Goal: Transaction & Acquisition: Purchase product/service

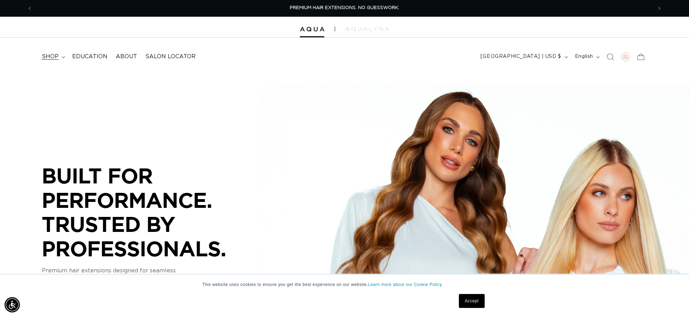
click at [56, 58] on span "shop" at bounding box center [50, 56] width 17 height 7
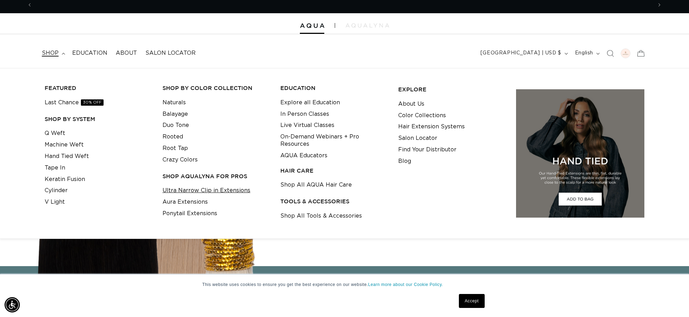
scroll to position [0, 1239]
click at [211, 190] on link "Ultra Narrow Clip in Extensions" at bounding box center [206, 191] width 88 height 12
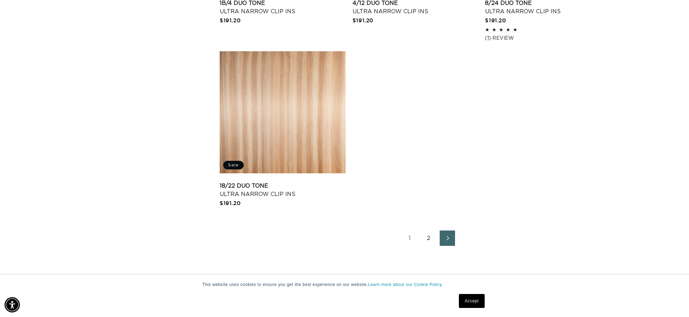
click at [428, 240] on link "2" at bounding box center [428, 237] width 15 height 15
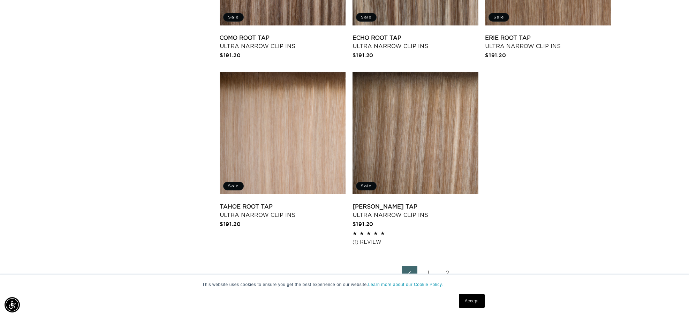
scroll to position [0, 1239]
click at [415, 203] on link "Victoria Root Tap Ultra Narrow Clip Ins" at bounding box center [415, 211] width 126 height 17
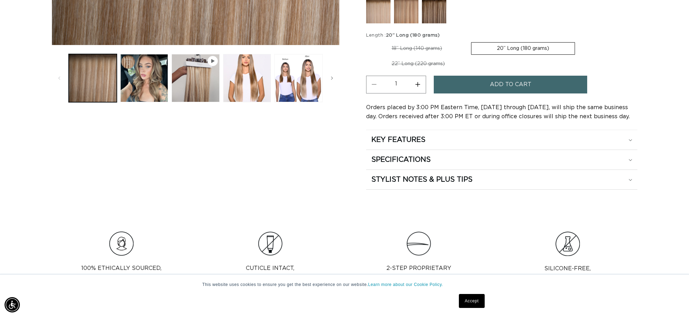
scroll to position [0, 620]
click at [521, 87] on span "Add to cart" at bounding box center [510, 85] width 41 height 18
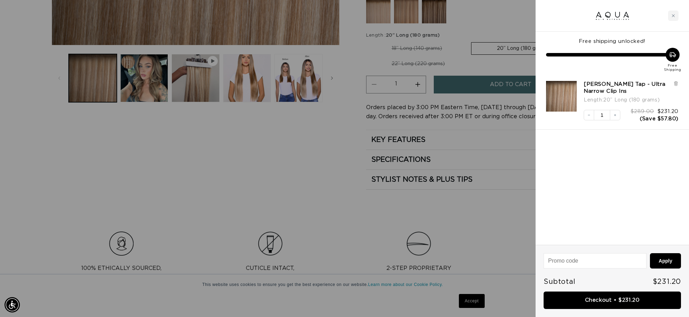
scroll to position [0, 1239]
click at [678, 12] on div "Close cart" at bounding box center [673, 15] width 10 height 10
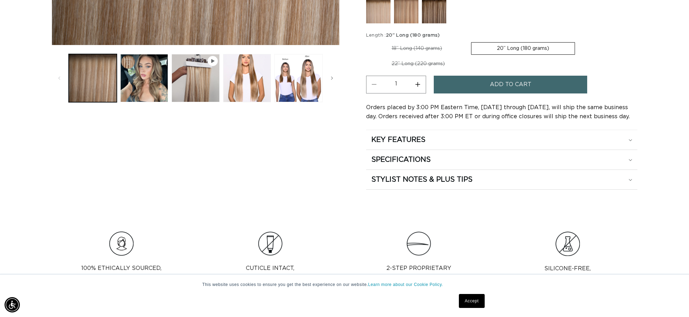
click at [558, 47] on label "20” Long (180 grams) Variant sold out or unavailable" at bounding box center [523, 48] width 104 height 13
click at [471, 41] on input "20” Long (180 grams) Variant sold out or unavailable" at bounding box center [471, 41] width 0 height 0
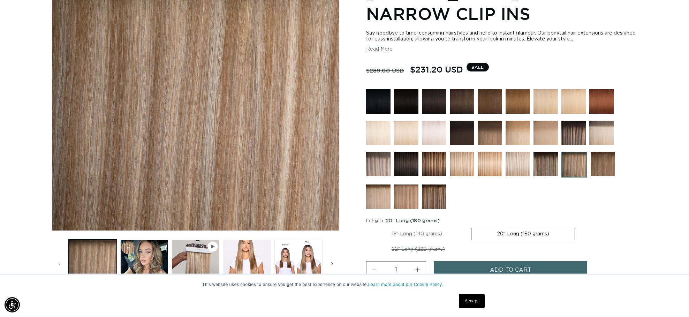
scroll to position [124, 0]
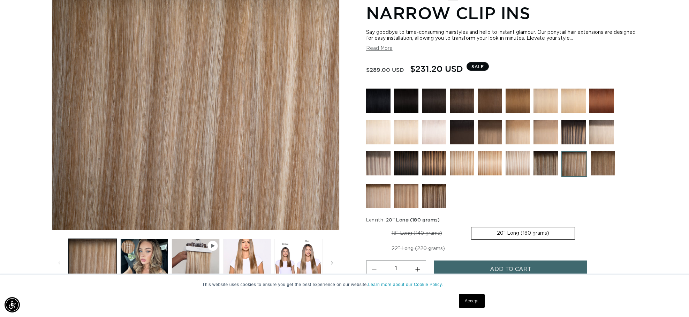
click at [539, 235] on label "20” Long (180 grams) Variant sold out or unavailable" at bounding box center [523, 233] width 104 height 13
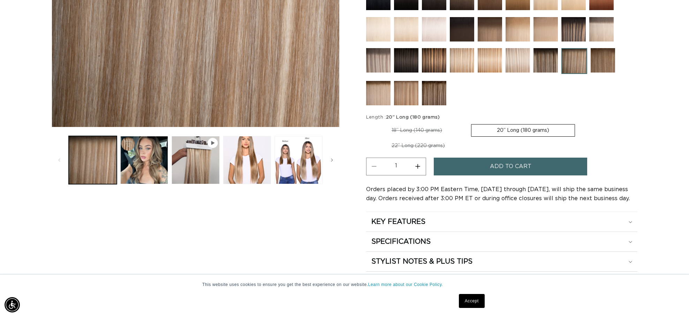
scroll to position [240, 0]
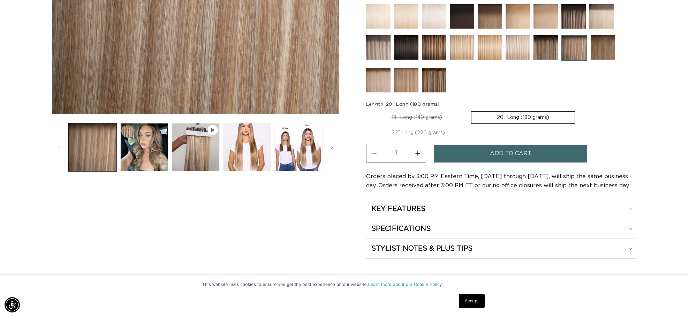
click at [484, 305] on link "Accept" at bounding box center [472, 301] width 26 height 14
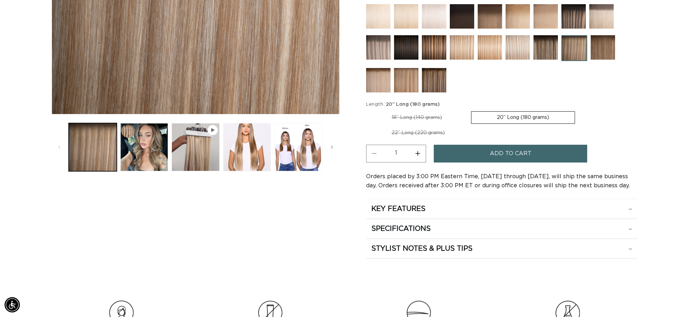
scroll to position [0, 1239]
click at [518, 150] on span "Add to cart" at bounding box center [510, 154] width 41 height 18
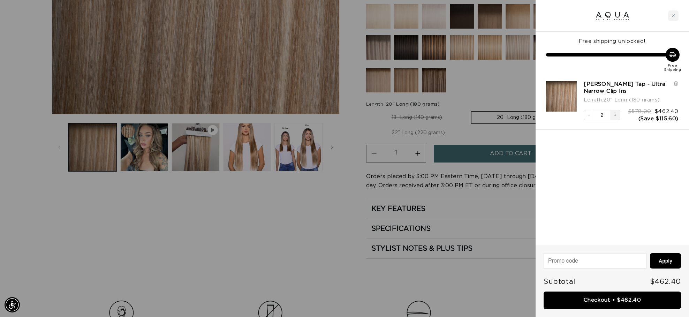
scroll to position [0, 0]
click at [588, 113] on button "Decrease quantity" at bounding box center [588, 115] width 10 height 10
click at [619, 296] on link "Checkout • $231.20" at bounding box center [611, 300] width 137 height 18
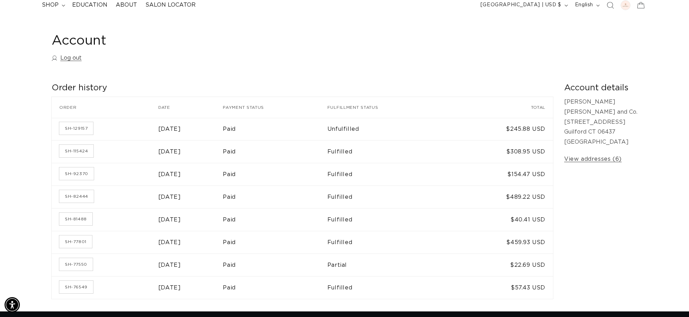
scroll to position [50, 0]
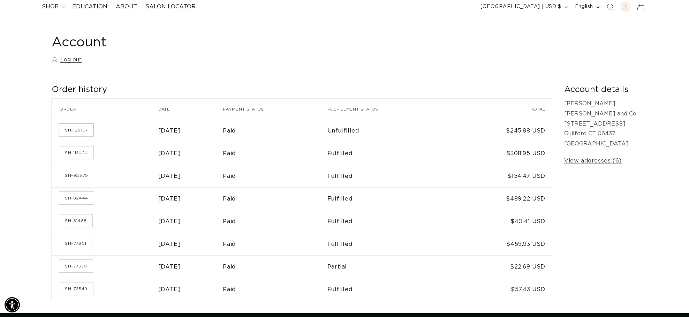
click at [79, 133] on link "SH-129157" at bounding box center [76, 130] width 34 height 13
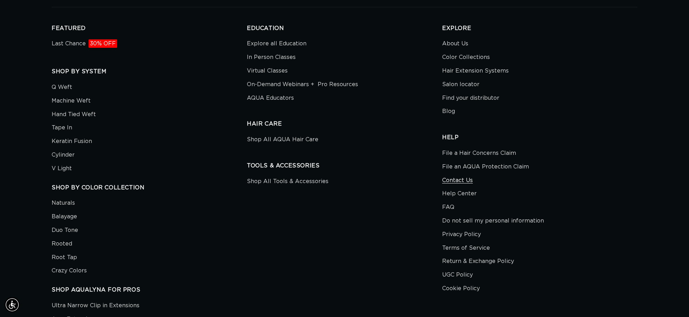
scroll to position [0, 1239]
click at [463, 181] on link "Contact Us" at bounding box center [457, 182] width 31 height 14
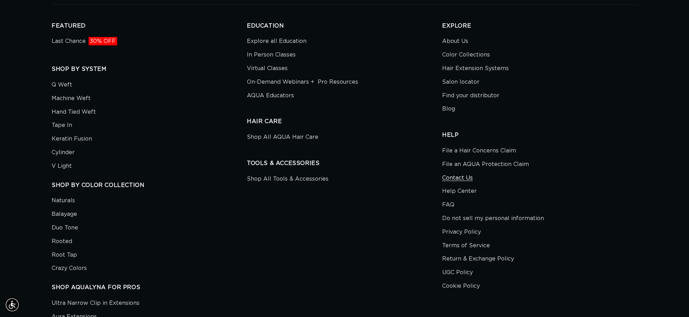
scroll to position [426, 0]
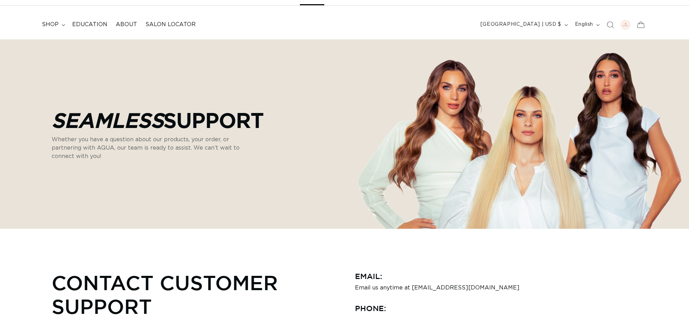
scroll to position [39, 0]
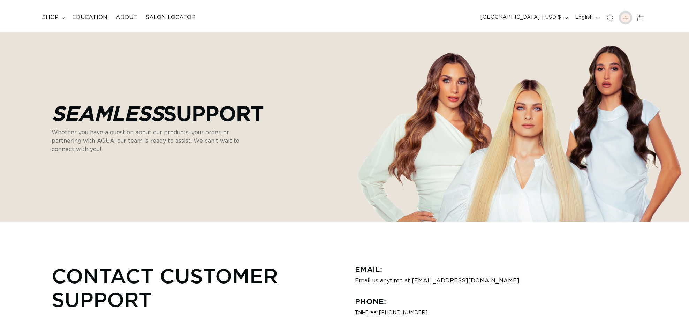
click at [624, 18] on div at bounding box center [625, 18] width 10 height 10
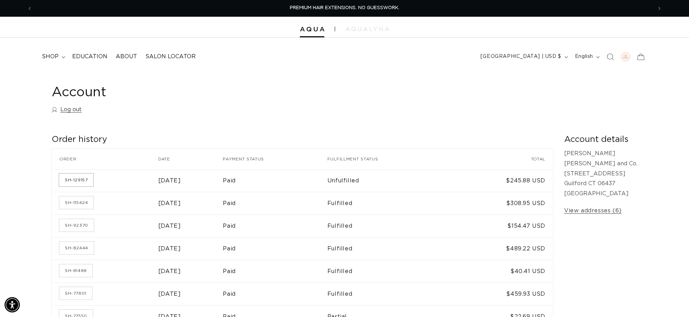
click at [68, 179] on link "SH-129157" at bounding box center [76, 180] width 34 height 13
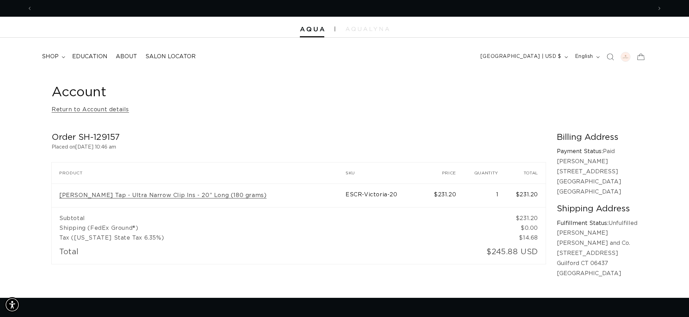
scroll to position [0, 1239]
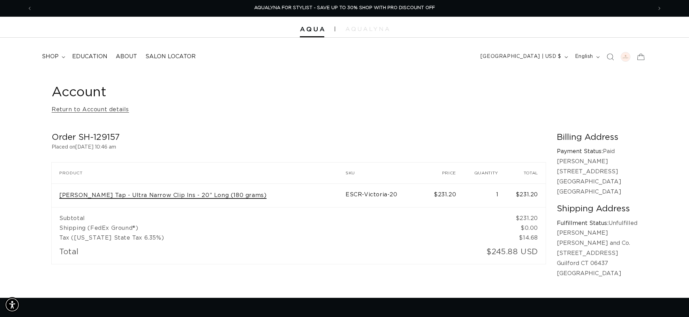
click at [148, 195] on link "Victoria Root Tap - Ultra Narrow Clip Ins - 20” Long (180 grams)" at bounding box center [162, 195] width 207 height 7
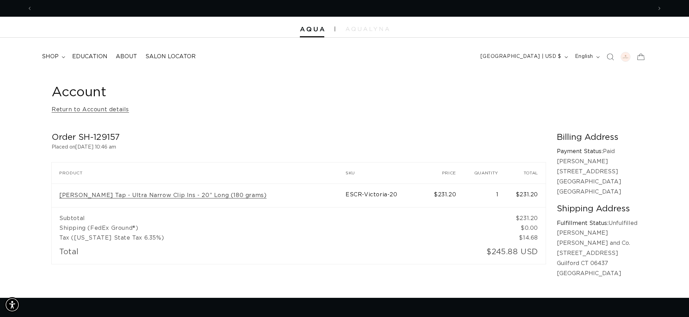
scroll to position [0, 620]
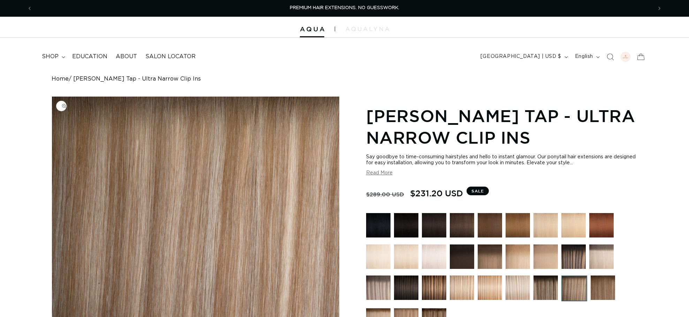
scroll to position [0, 0]
